Goal: Task Accomplishment & Management: Complete application form

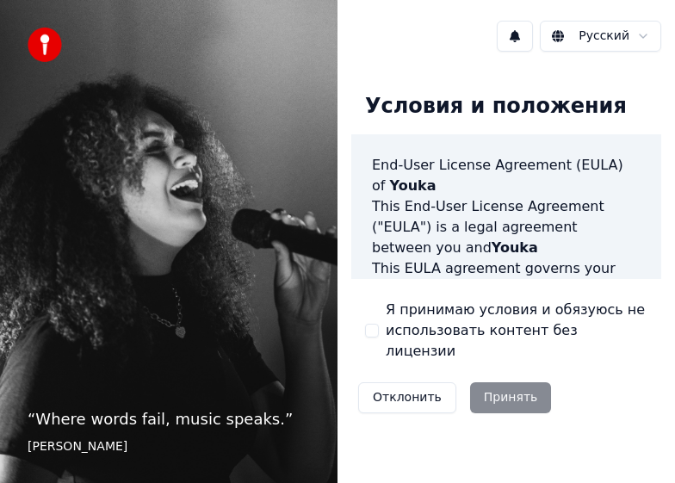
click at [378, 327] on div "Я принимаю условия и обязуюсь не использовать контент без лицензии" at bounding box center [506, 331] width 282 height 62
click at [369, 324] on button "Я принимаю условия и обязуюсь не использовать контент без лицензии" at bounding box center [372, 331] width 14 height 14
click at [510, 382] on button "Принять" at bounding box center [511, 397] width 82 height 31
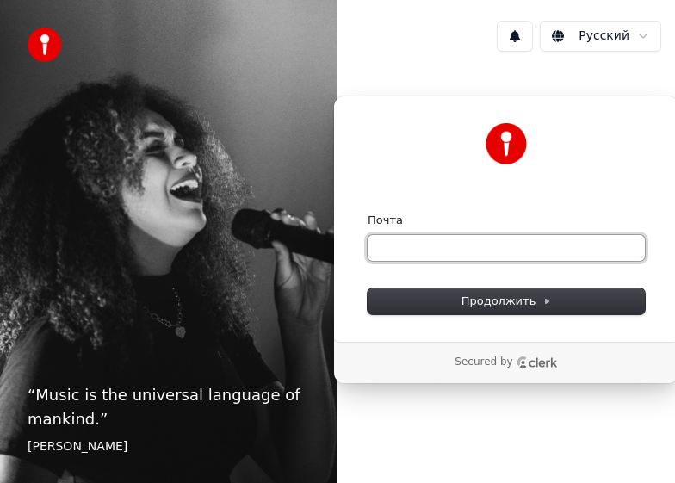
click at [482, 239] on input "Почта" at bounding box center [506, 248] width 277 height 26
click at [368, 213] on button "submit" at bounding box center [368, 213] width 0 height 0
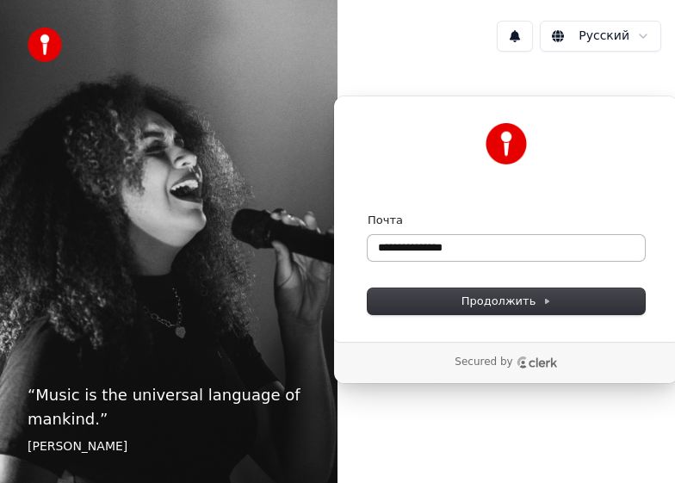
type input "**********"
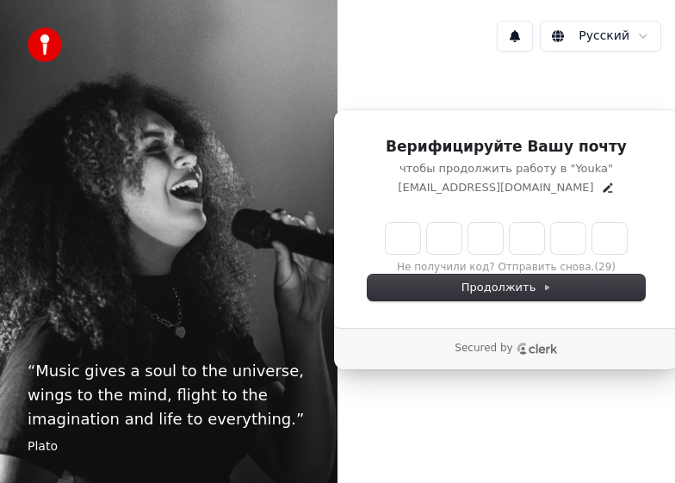
click at [409, 249] on input "Enter verification code" at bounding box center [506, 238] width 241 height 31
